Goal: Find specific page/section: Find specific page/section

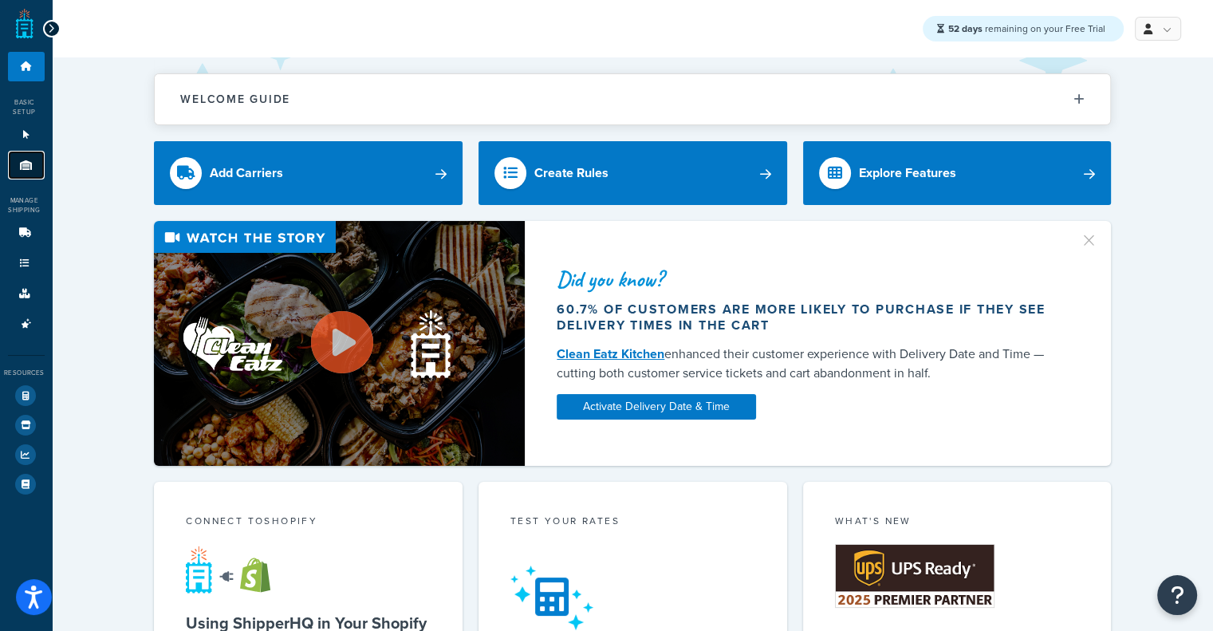
click at [30, 168] on icon at bounding box center [26, 165] width 16 height 10
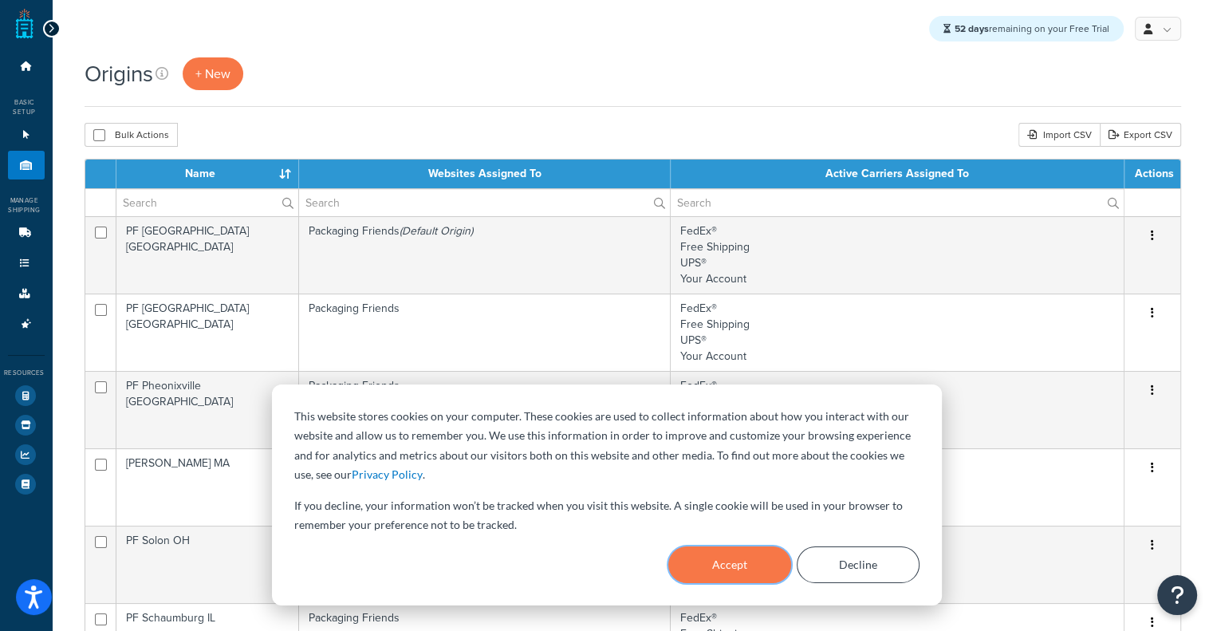
click at [681, 567] on button "Accept" at bounding box center [729, 564] width 123 height 37
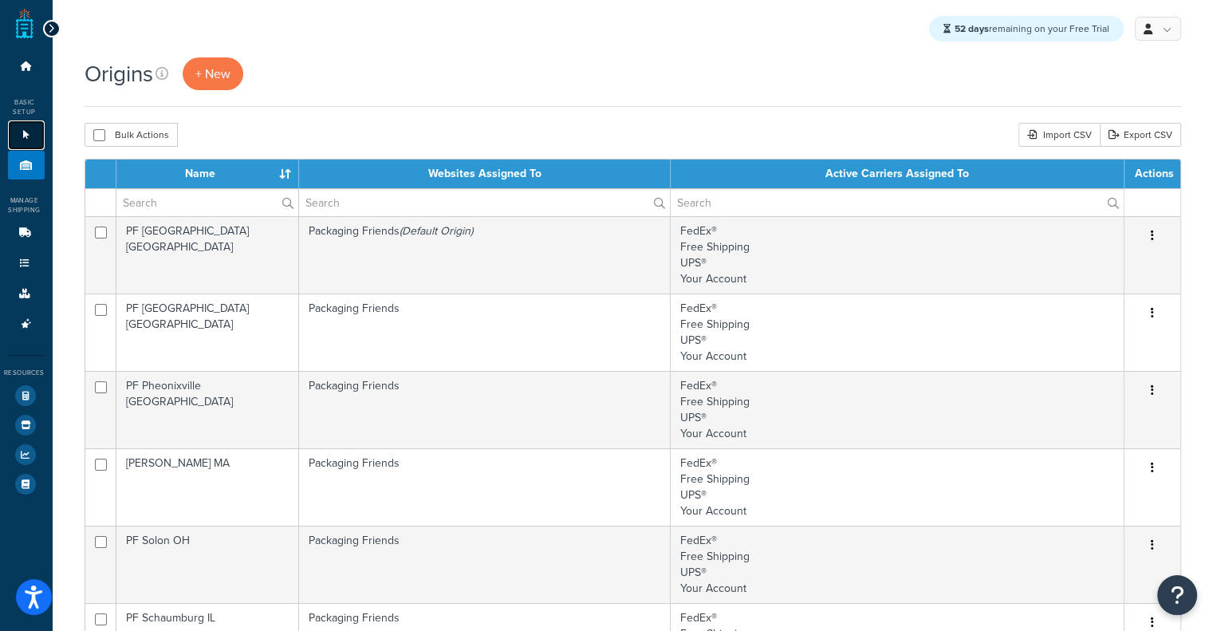
click at [24, 140] on link "Websites 1" at bounding box center [26, 134] width 37 height 29
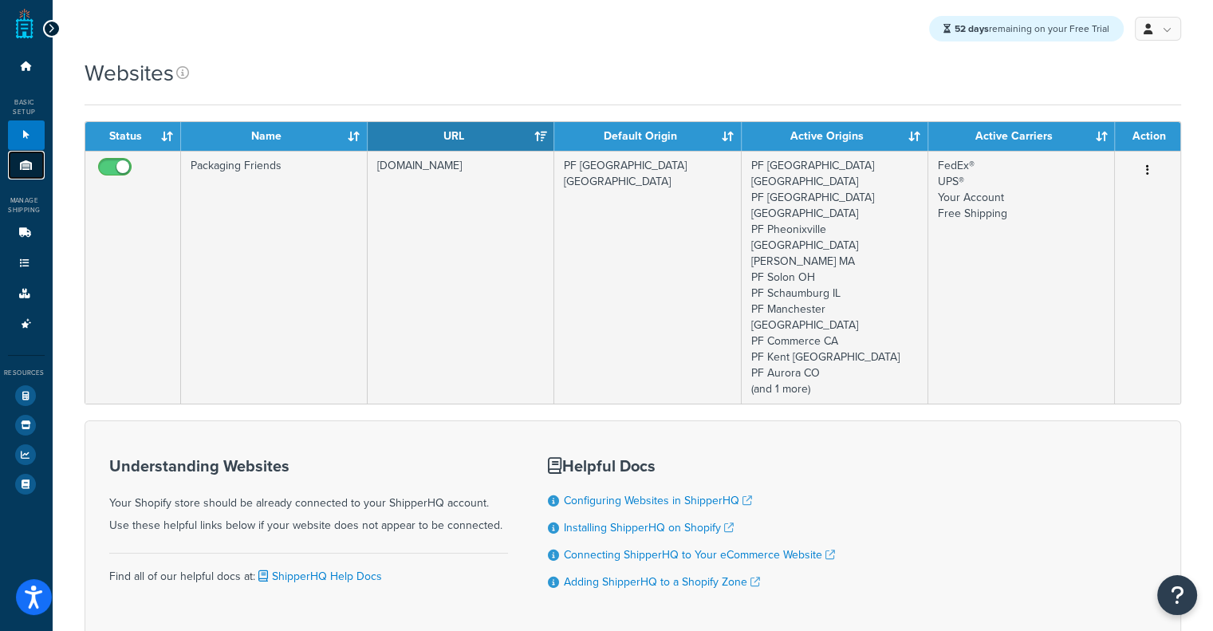
click at [32, 165] on icon at bounding box center [26, 165] width 16 height 10
